Goal: Task Accomplishment & Management: Manage account settings

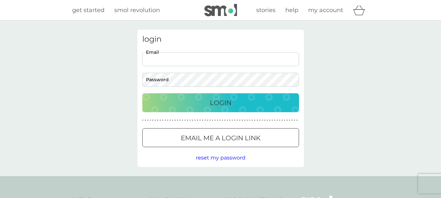
click at [155, 60] on input "Email" at bounding box center [220, 59] width 157 height 14
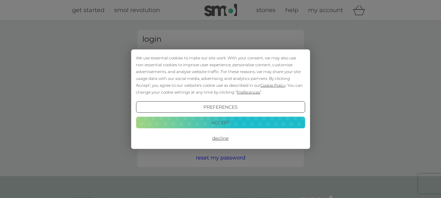
type input "[PERSON_NAME][EMAIL_ADDRESS][DOMAIN_NAME]"
click at [221, 136] on button "Decline" at bounding box center [220, 138] width 169 height 12
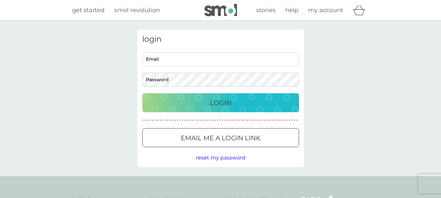
click at [164, 60] on input "Email" at bounding box center [220, 59] width 157 height 14
type input "[PERSON_NAME][EMAIL_ADDRESS][DOMAIN_NAME]"
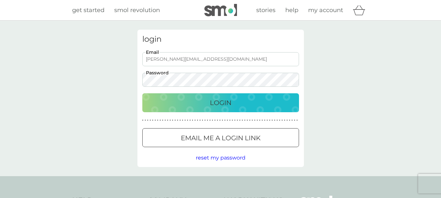
click at [142, 93] on button "Login" at bounding box center [220, 102] width 157 height 19
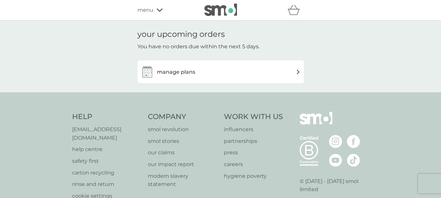
click at [298, 70] on img at bounding box center [298, 71] width 5 height 5
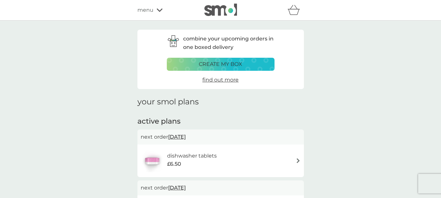
click at [145, 8] on span "menu" at bounding box center [145, 10] width 16 height 8
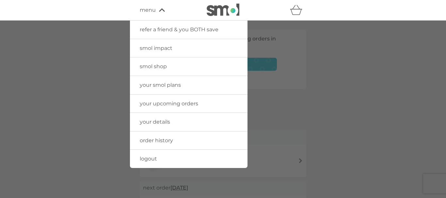
click at [151, 158] on span "logout" at bounding box center [148, 159] width 17 height 6
